Goal: Browse casually: Explore the website without a specific task or goal

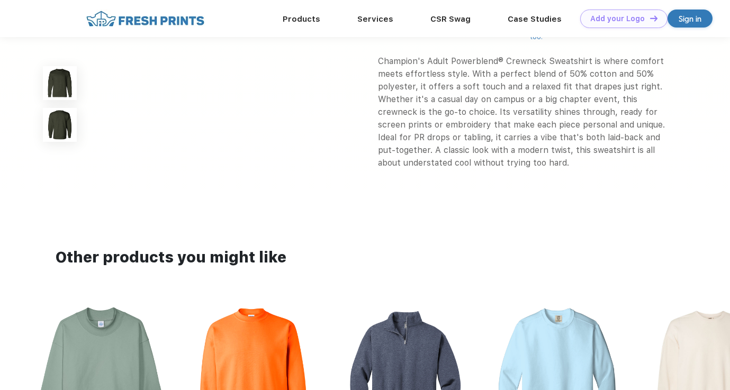
scroll to position [181, 0]
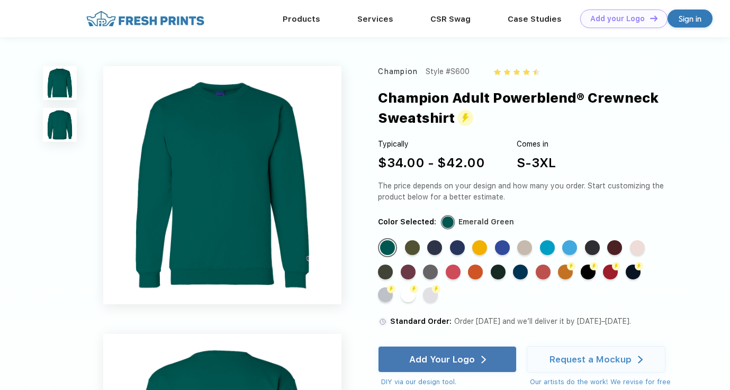
click at [55, 128] on img at bounding box center [59, 124] width 33 height 33
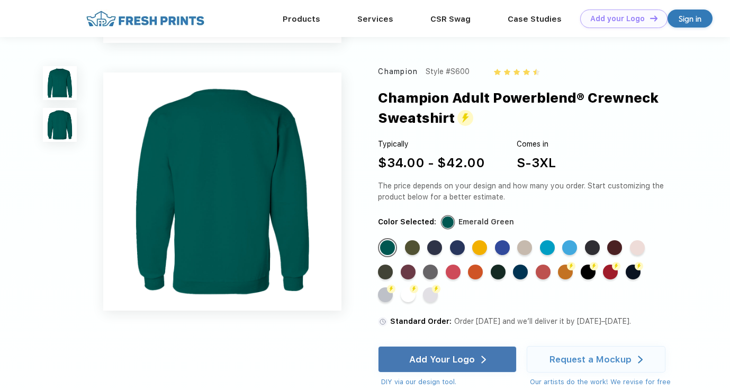
click at [61, 77] on img at bounding box center [59, 82] width 33 height 33
